Goal: Information Seeking & Learning: Learn about a topic

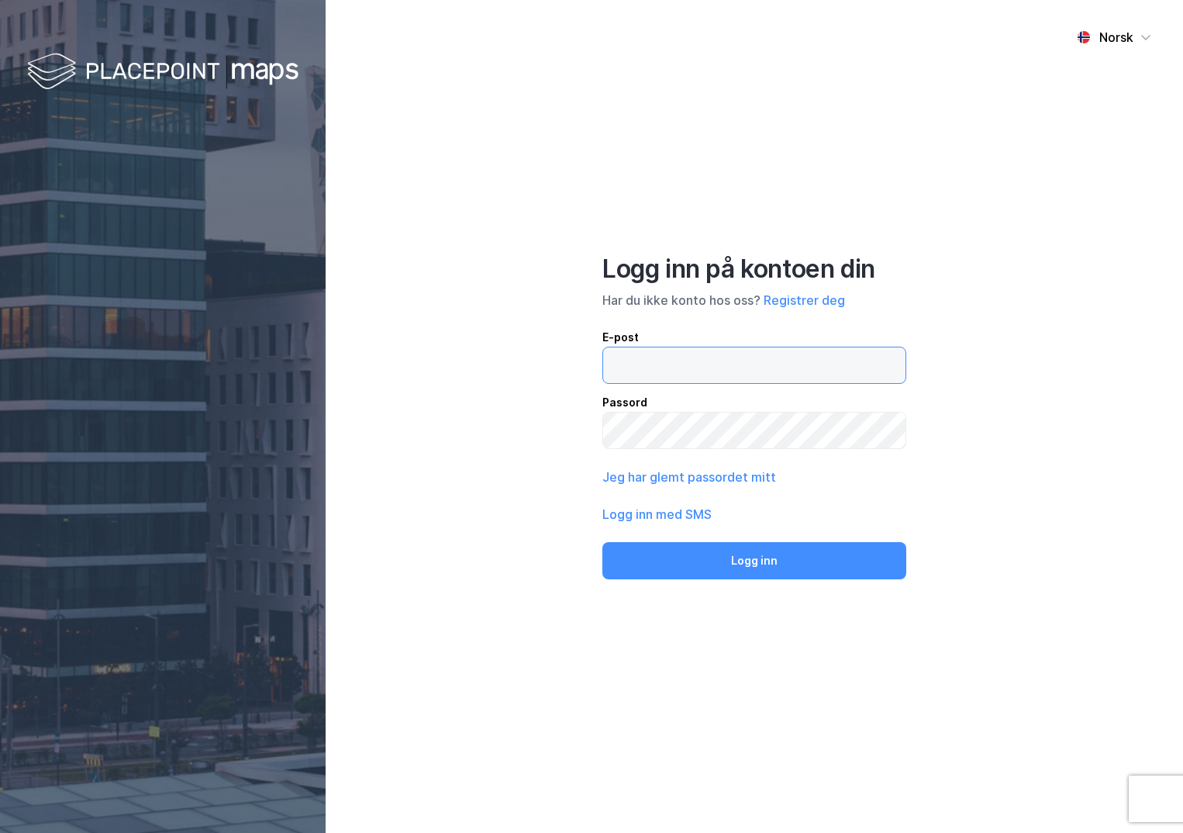
drag, startPoint x: 0, startPoint y: 0, endPoint x: 679, endPoint y: 351, distance: 764.8
click at [679, 368] on input "email" at bounding box center [754, 365] width 302 height 36
type input "[PERSON_NAME][EMAIL_ADDRESS][DOMAIN_NAME]"
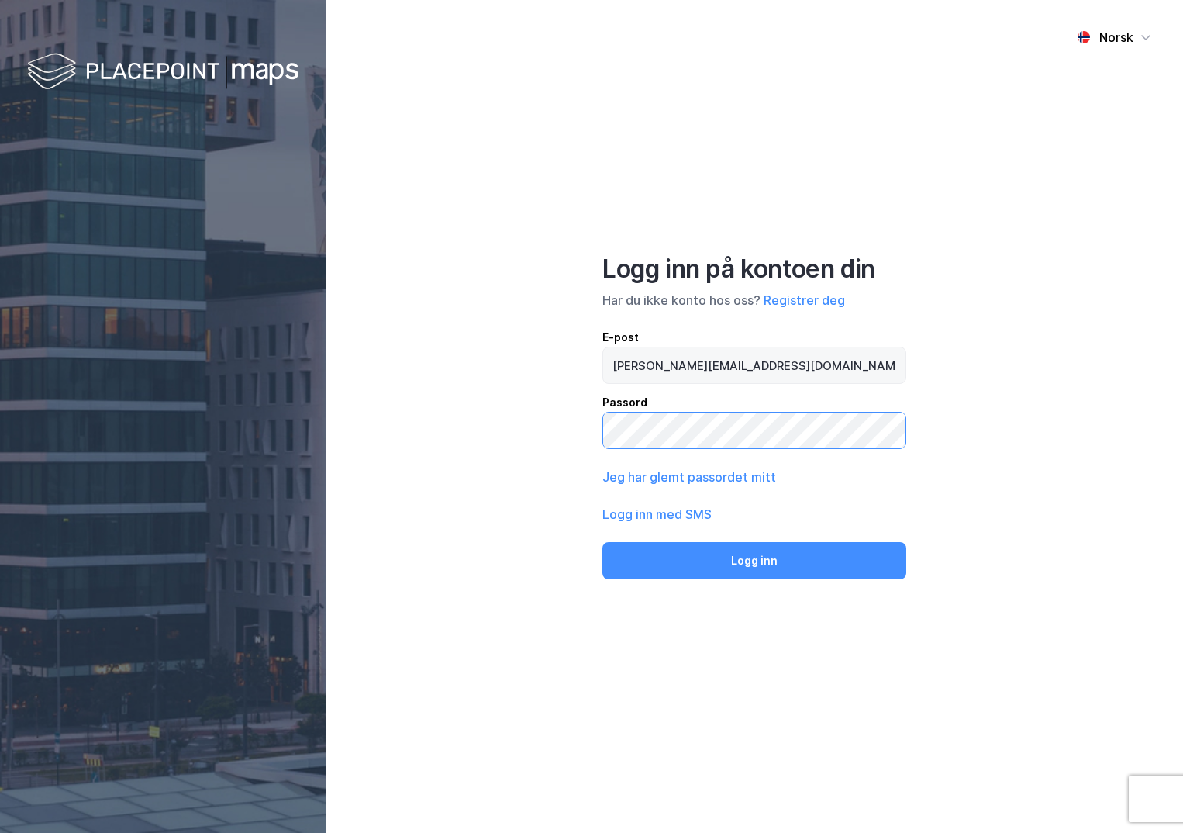
click at [603, 542] on button "Logg inn" at bounding box center [755, 560] width 304 height 37
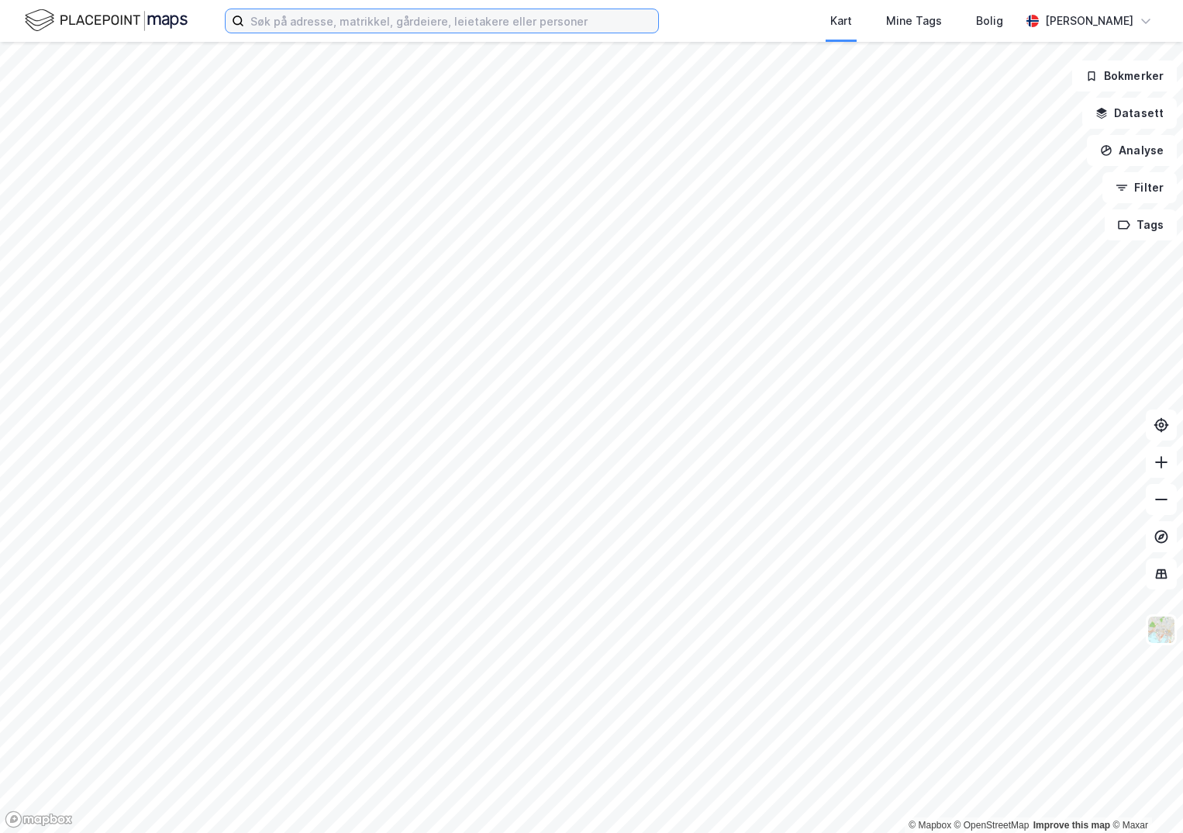
click at [385, 21] on input at bounding box center [451, 20] width 414 height 23
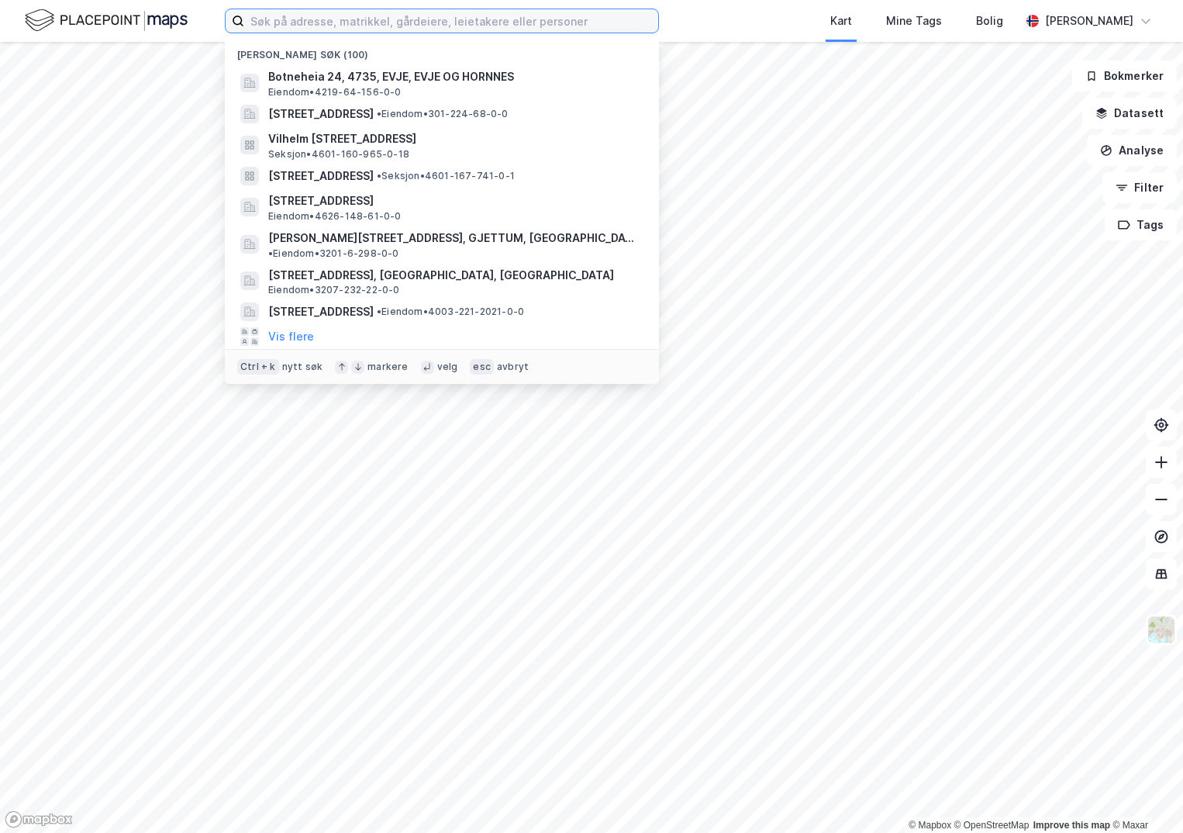
paste input "301-216/255/0/2"
type input "301-216/255/0/2"
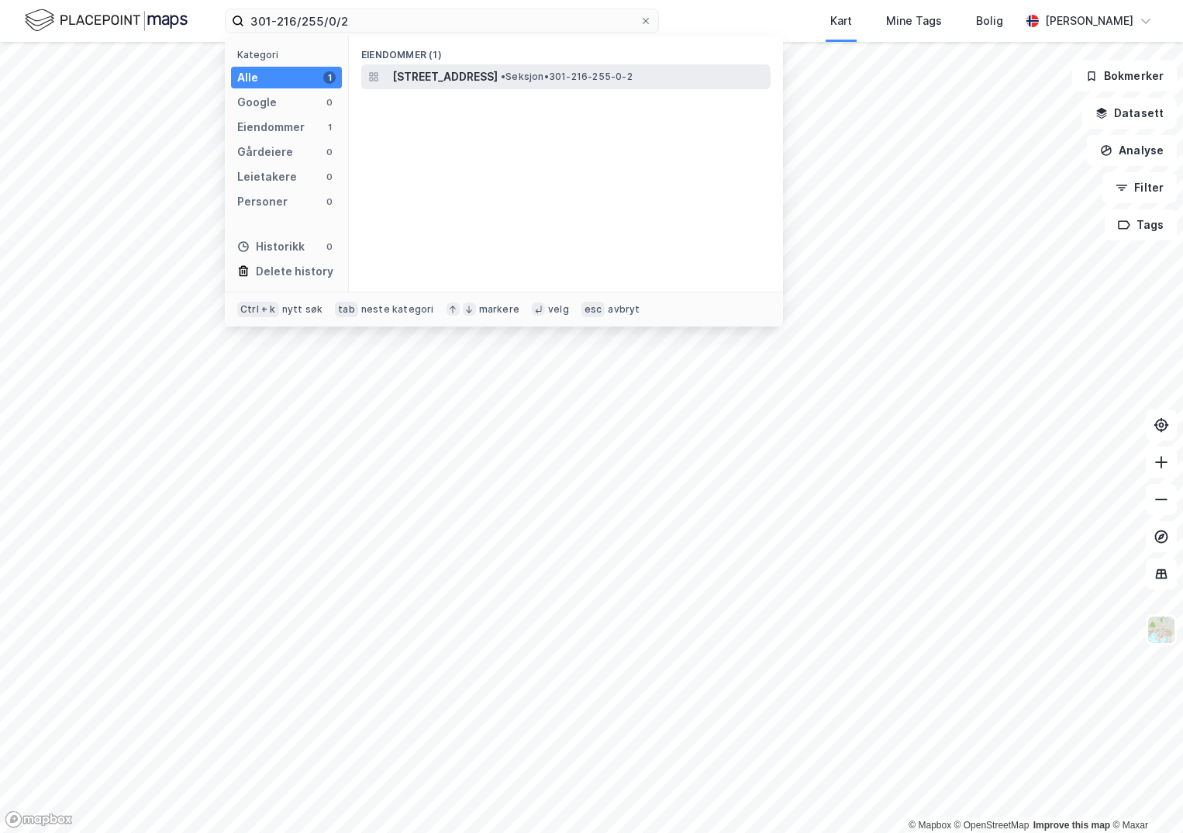
click at [456, 74] on span "[STREET_ADDRESS]" at bounding box center [444, 76] width 105 height 19
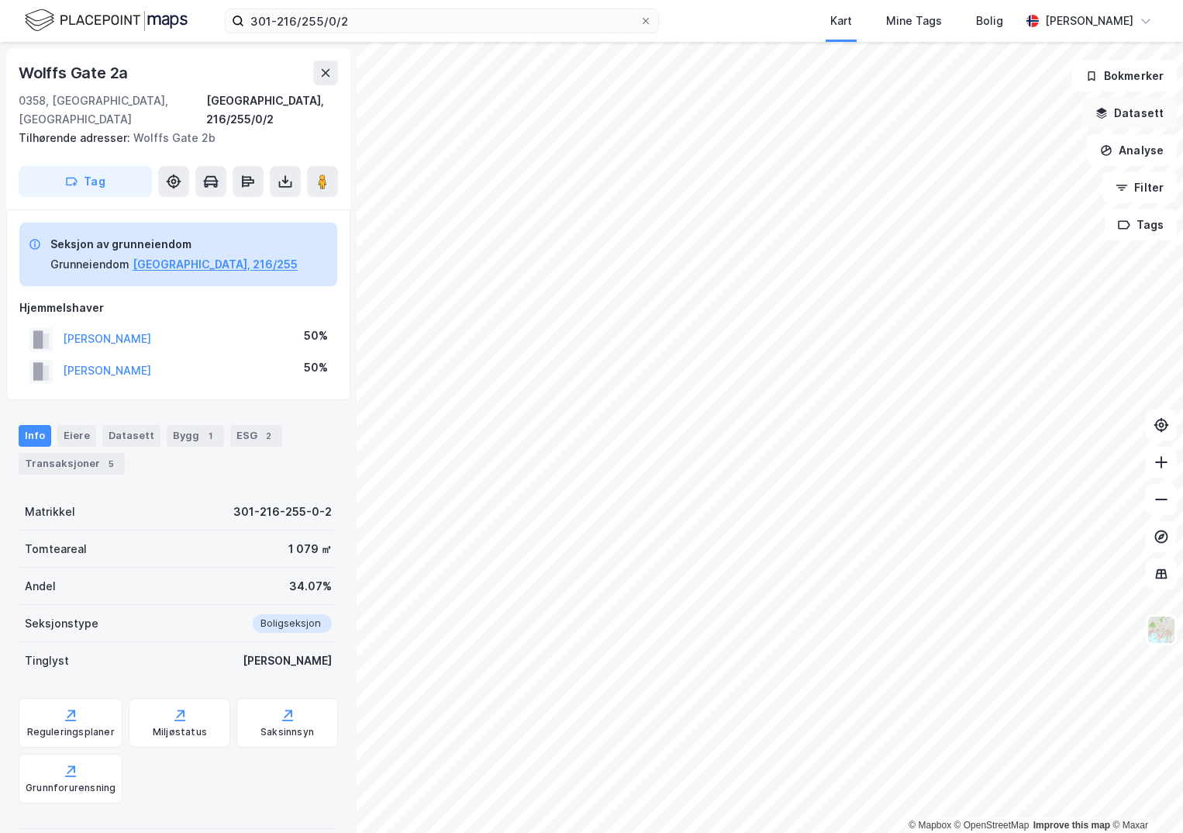
click at [1121, 107] on button "Datasett" at bounding box center [1130, 113] width 95 height 31
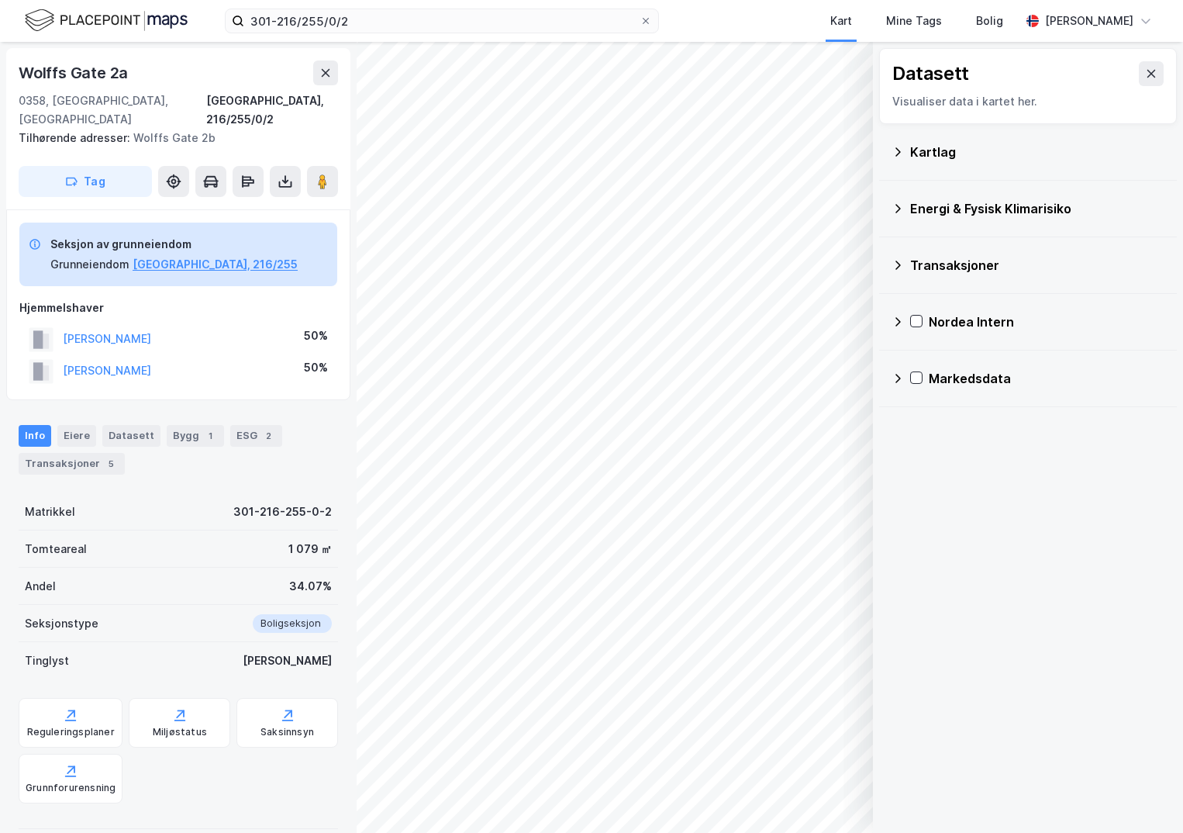
click at [934, 148] on div "Kartlag" at bounding box center [1037, 152] width 254 height 19
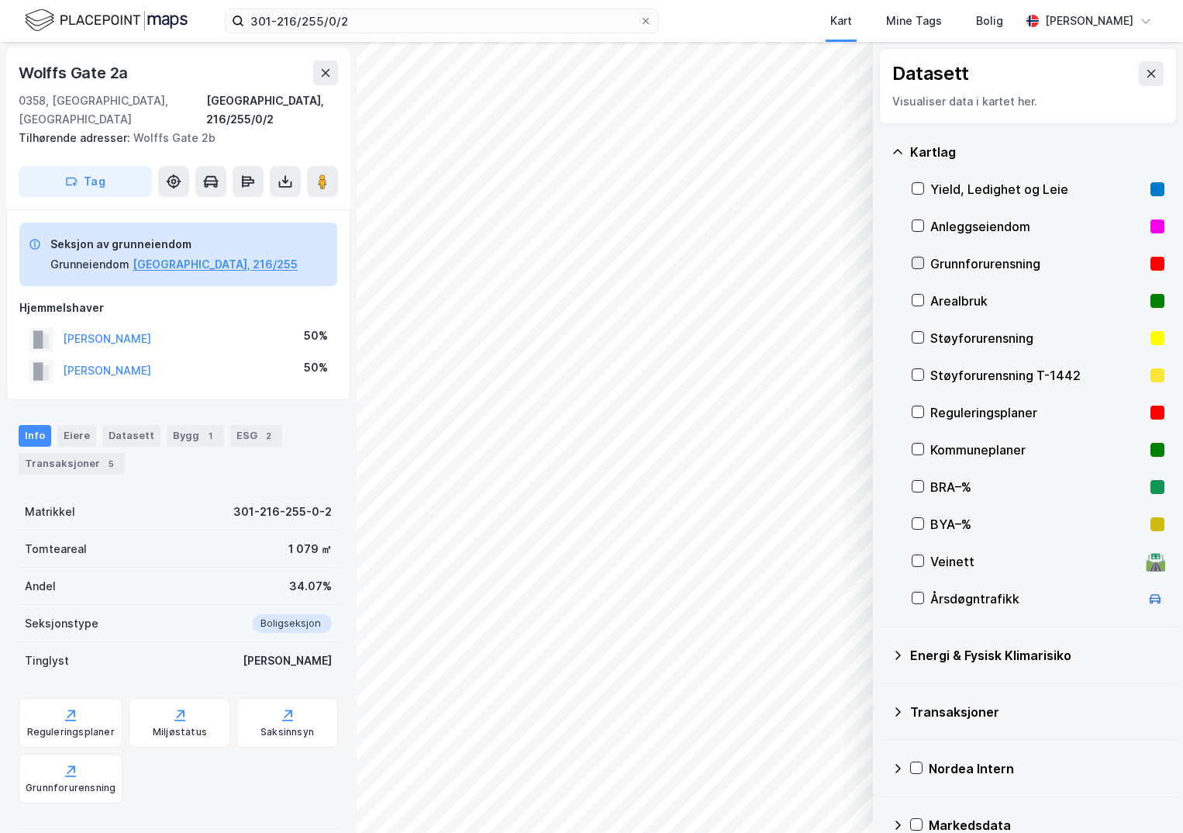
click at [918, 262] on icon at bounding box center [918, 262] width 11 height 11
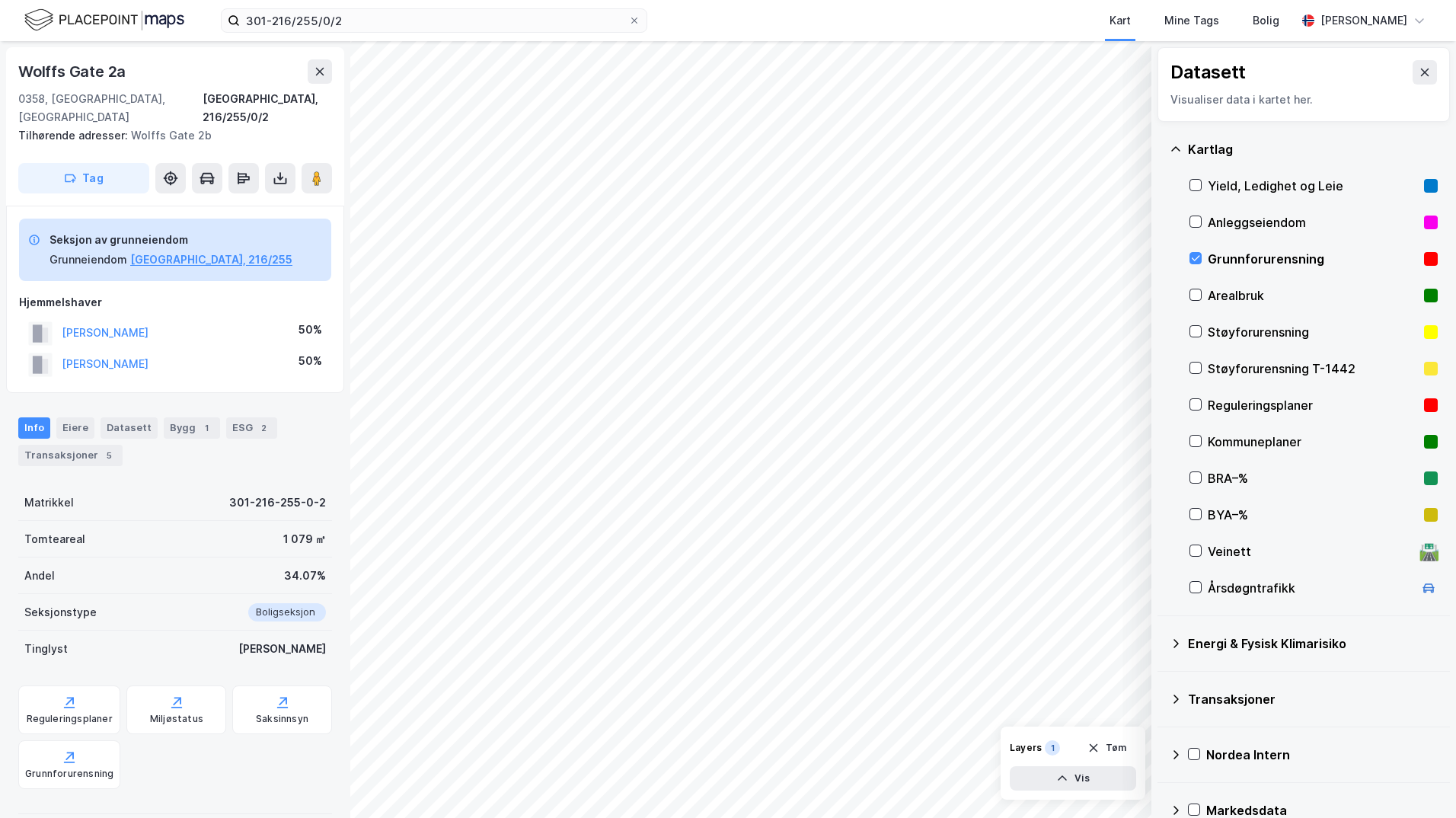
scroll to position [27, 0]
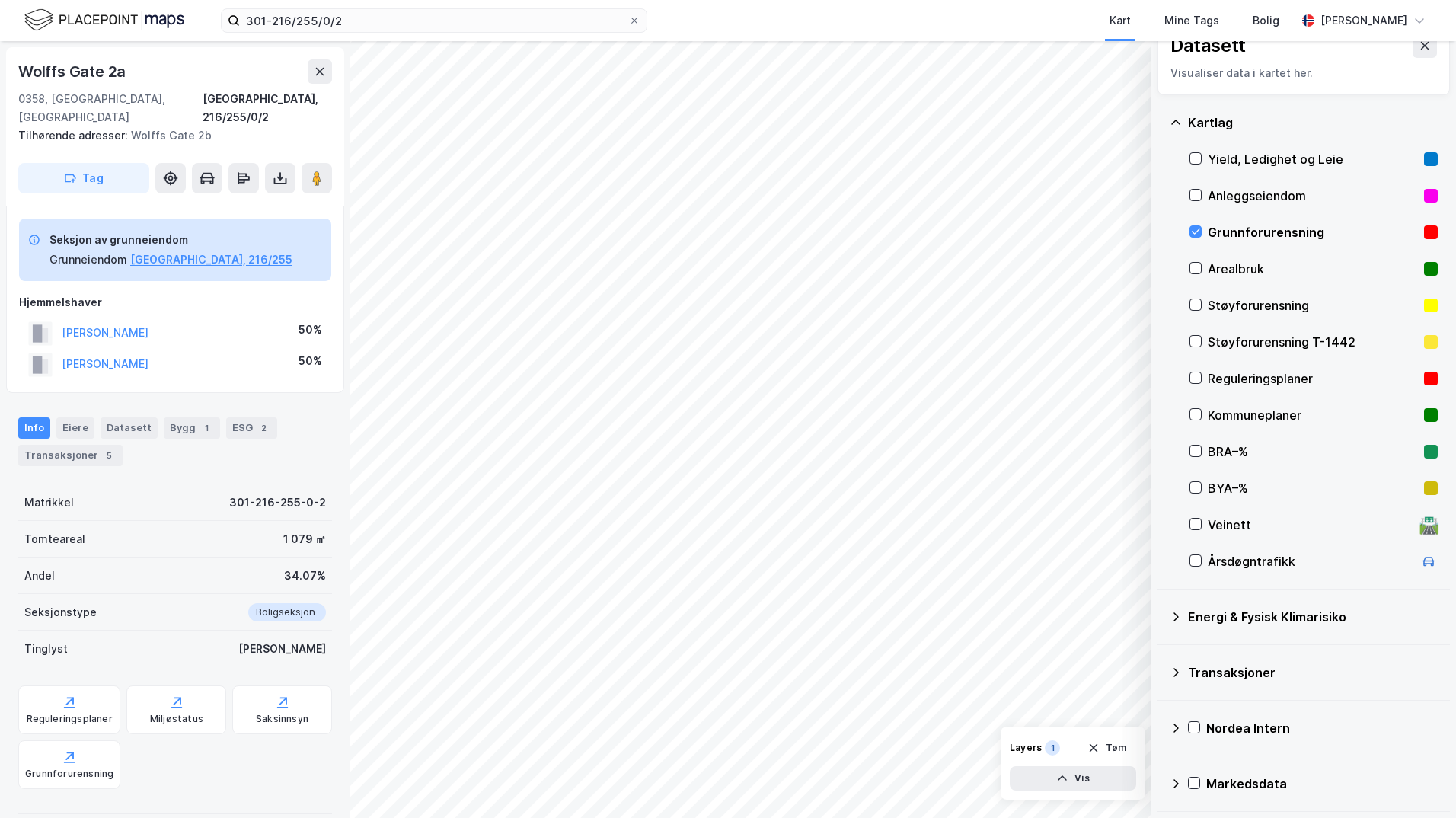
drag, startPoint x: 1171, startPoint y: 613, endPoint x: 1188, endPoint y: 629, distance: 23.3
click at [1161, 614] on icon at bounding box center [1175, 617] width 12 height 12
click at [1161, 657] on icon at bounding box center [1213, 652] width 11 height 11
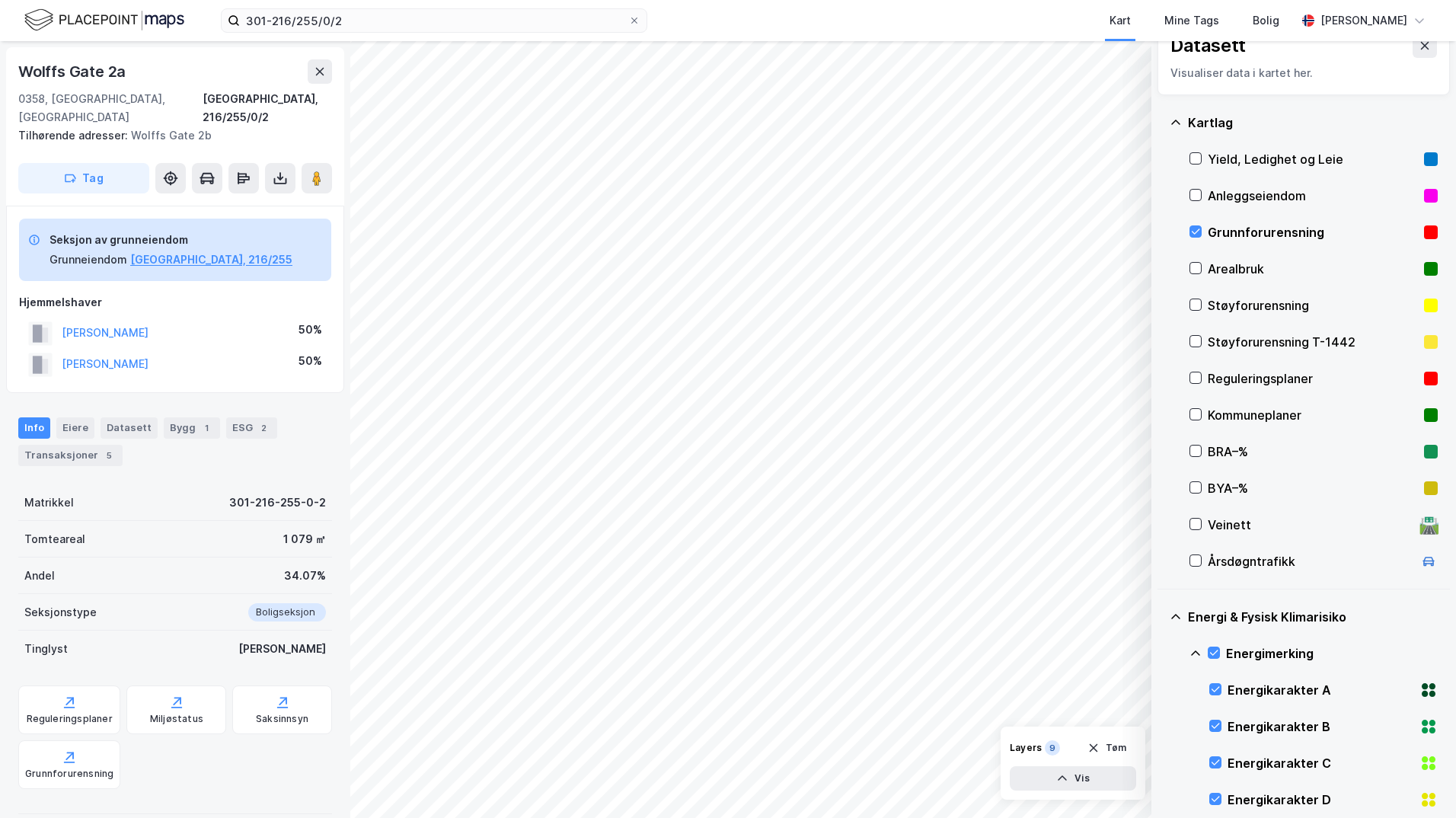
click at [1161, 654] on icon at bounding box center [1195, 653] width 12 height 12
click at [1161, 724] on icon at bounding box center [1213, 726] width 11 height 11
drag, startPoint x: 1196, startPoint y: 727, endPoint x: 1204, endPoint y: 728, distance: 8.1
click at [1161, 727] on icon at bounding box center [1195, 727] width 12 height 12
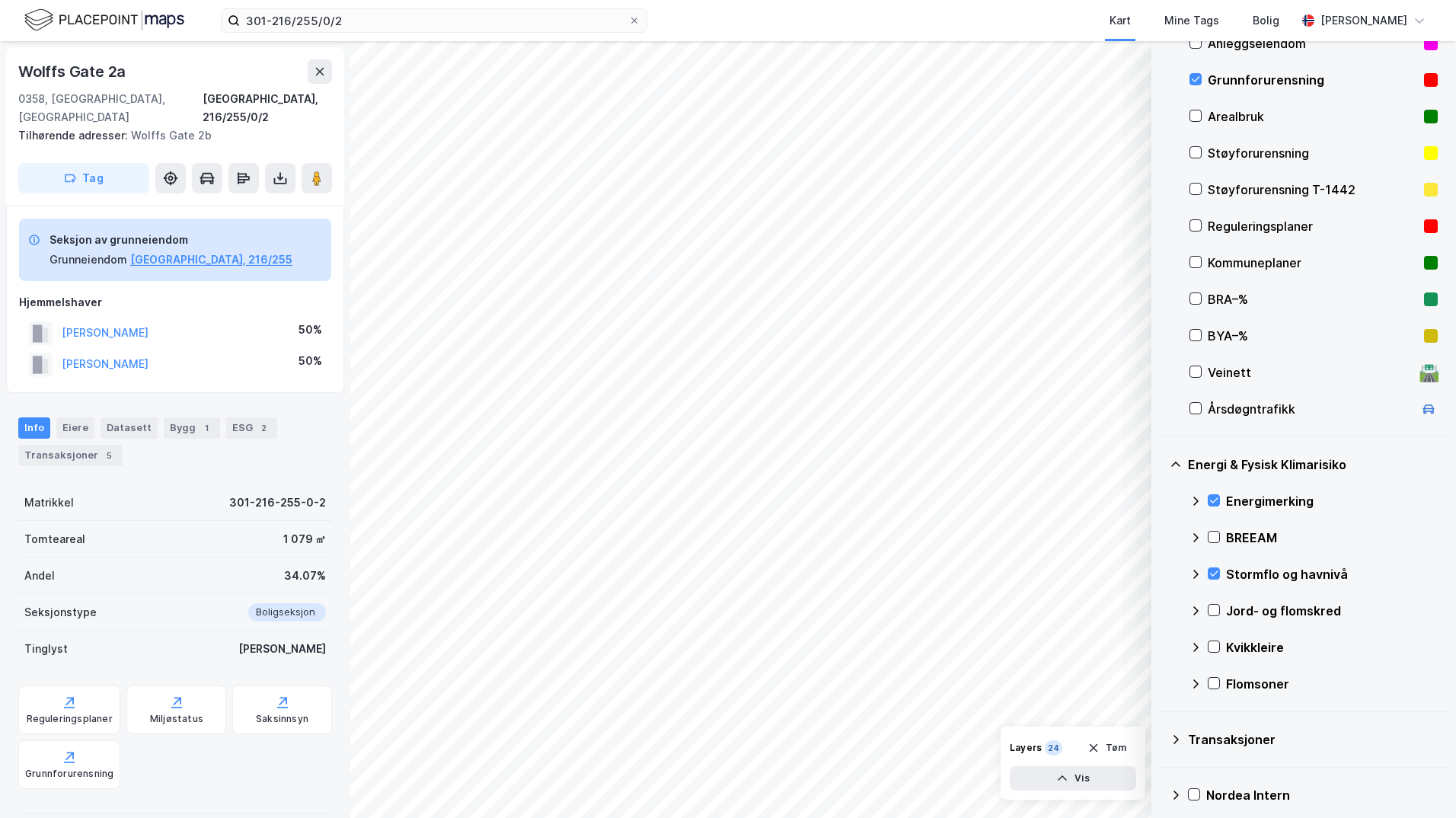
click at [1161, 610] on icon at bounding box center [1213, 610] width 11 height 11
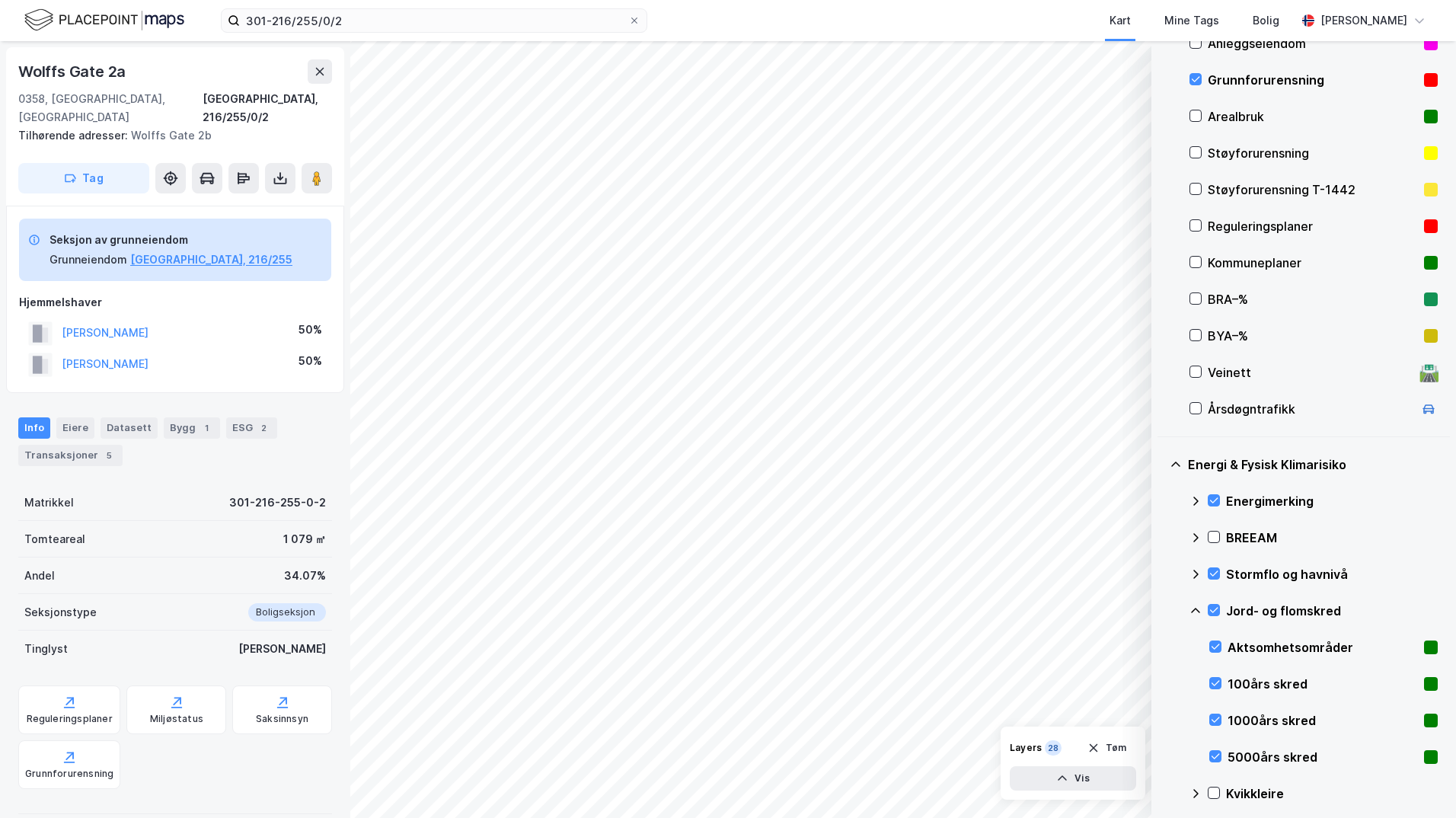
click at [1161, 609] on icon at bounding box center [1195, 610] width 9 height 5
click at [1161, 650] on icon at bounding box center [1213, 646] width 11 height 11
click at [1161, 646] on icon at bounding box center [1195, 646] width 9 height 5
click at [1161, 684] on icon at bounding box center [1213, 682] width 11 height 11
click at [1161, 685] on icon at bounding box center [1195, 683] width 12 height 12
